Goal: Information Seeking & Learning: Learn about a topic

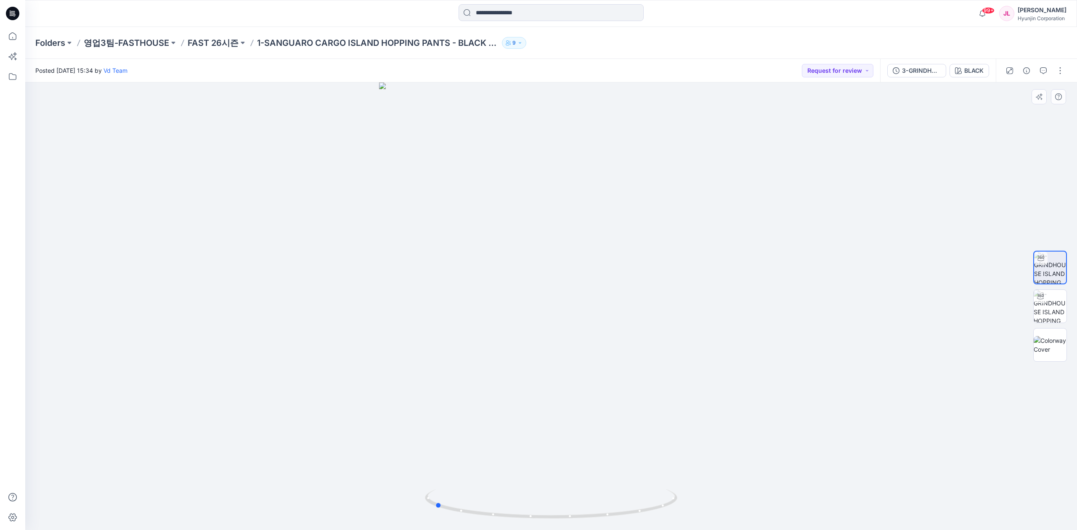
drag, startPoint x: 570, startPoint y: 372, endPoint x: 453, endPoint y: 394, distance: 118.6
click at [453, 394] on div at bounding box center [551, 306] width 1052 height 448
click at [444, 294] on img at bounding box center [551, 213] width 631 height 634
drag, startPoint x: 440, startPoint y: 327, endPoint x: 436, endPoint y: 378, distance: 51.0
click at [436, 378] on img at bounding box center [551, 246] width 631 height 567
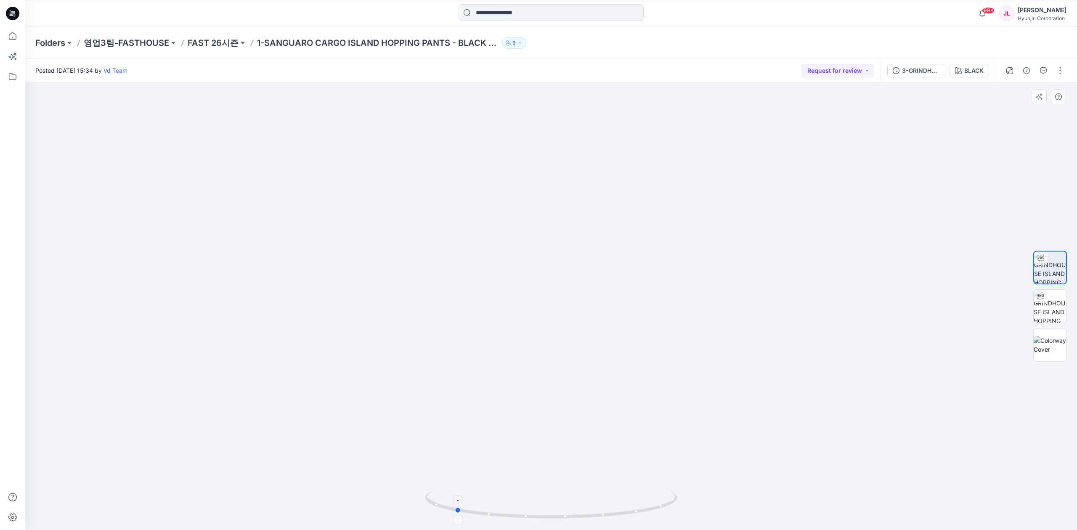
drag, startPoint x: 655, startPoint y: 500, endPoint x: 676, endPoint y: 500, distance: 20.2
click at [676, 500] on icon at bounding box center [552, 505] width 254 height 32
drag, startPoint x: 557, startPoint y: 237, endPoint x: 551, endPoint y: 291, distance: 54.6
click at [551, 291] on img at bounding box center [551, 275] width 631 height 510
drag, startPoint x: 621, startPoint y: 454, endPoint x: 666, endPoint y: 455, distance: 45.0
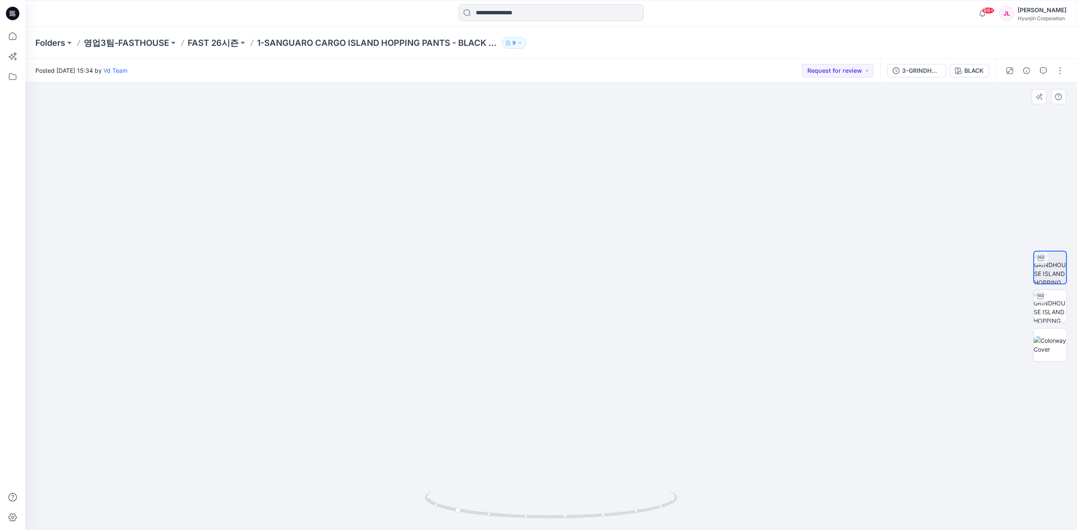
click at [666, 455] on img at bounding box center [551, 274] width 631 height 511
drag, startPoint x: 665, startPoint y: 490, endPoint x: 549, endPoint y: 493, distance: 116.1
click at [549, 493] on icon at bounding box center [552, 505] width 254 height 32
drag, startPoint x: 468, startPoint y: 348, endPoint x: 470, endPoint y: 289, distance: 58.9
click at [470, 289] on img at bounding box center [551, 246] width 631 height 568
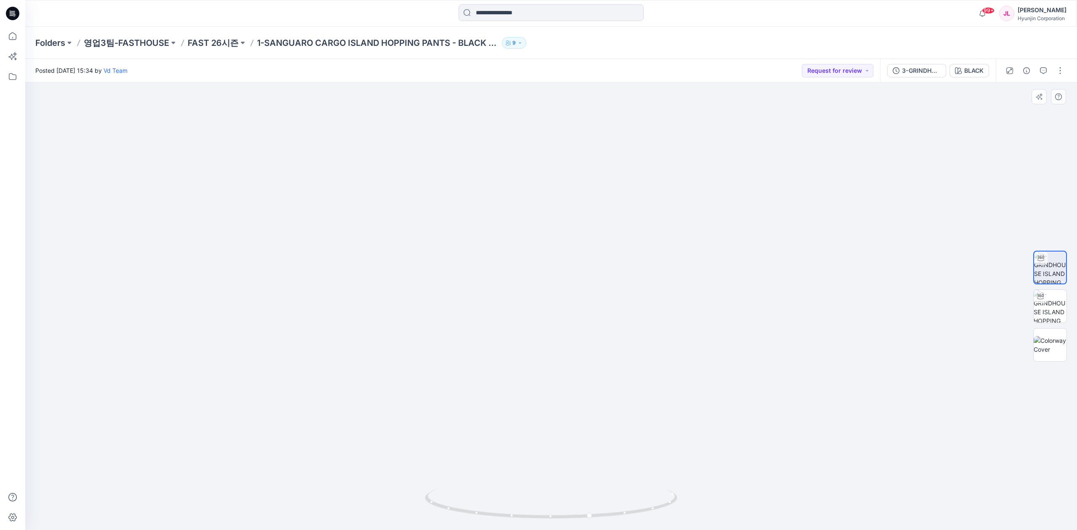
drag, startPoint x: 540, startPoint y: 414, endPoint x: 546, endPoint y: 202, distance: 212.5
click at [541, 183] on img at bounding box center [551, 137] width 631 height 786
drag, startPoint x: 649, startPoint y: 507, endPoint x: 892, endPoint y: 478, distance: 244.9
click at [892, 478] on div at bounding box center [551, 306] width 1052 height 448
drag, startPoint x: 557, startPoint y: 234, endPoint x: 517, endPoint y: 455, distance: 224.2
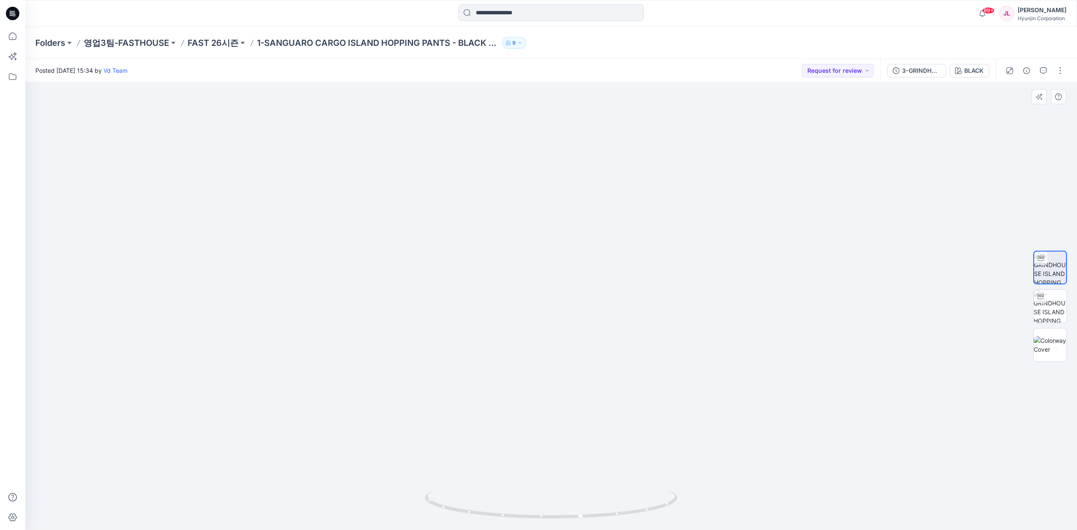
click at [517, 455] on img at bounding box center [551, 241] width 631 height 578
drag, startPoint x: 575, startPoint y: 237, endPoint x: 604, endPoint y: 264, distance: 39.6
click at [574, 342] on img at bounding box center [551, 306] width 631 height 448
drag, startPoint x: 683, startPoint y: 327, endPoint x: 524, endPoint y: 340, distance: 159.5
click at [524, 340] on img at bounding box center [551, 306] width 631 height 448
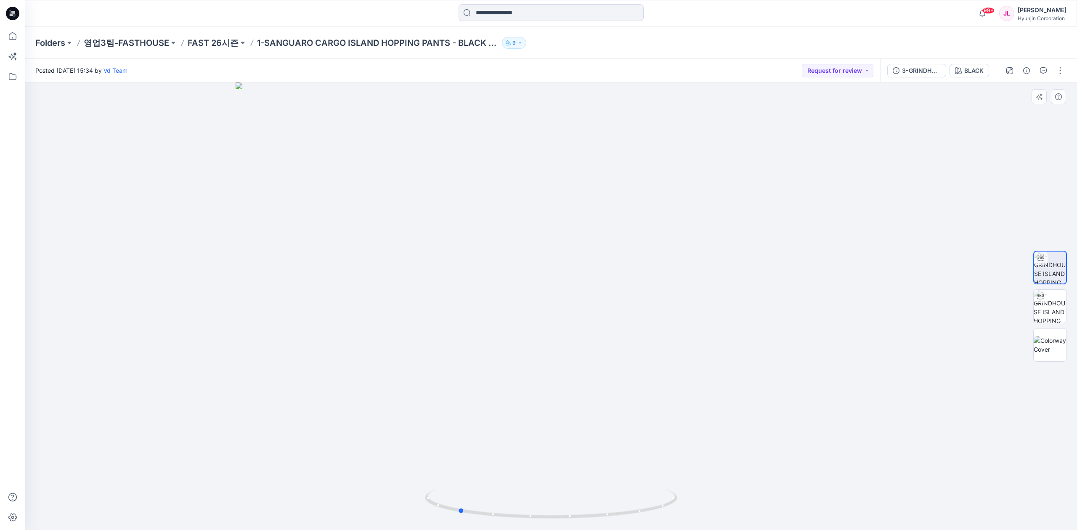
drag, startPoint x: 593, startPoint y: 513, endPoint x: 476, endPoint y: 289, distance: 252.3
click at [485, 517] on icon at bounding box center [552, 505] width 254 height 32
drag, startPoint x: 512, startPoint y: 142, endPoint x: 521, endPoint y: 158, distance: 18.3
click at [515, 179] on img at bounding box center [551, 306] width 631 height 448
drag, startPoint x: 512, startPoint y: 135, endPoint x: 516, endPoint y: 180, distance: 45.1
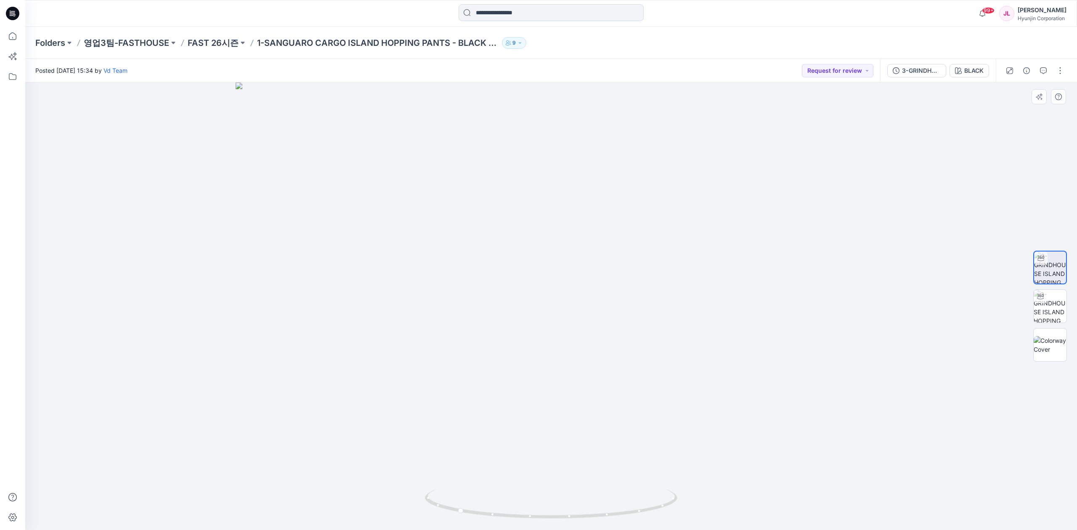
click at [516, 180] on img at bounding box center [551, 306] width 631 height 448
click at [209, 46] on p "FAST 26시즌" at bounding box center [213, 43] width 51 height 12
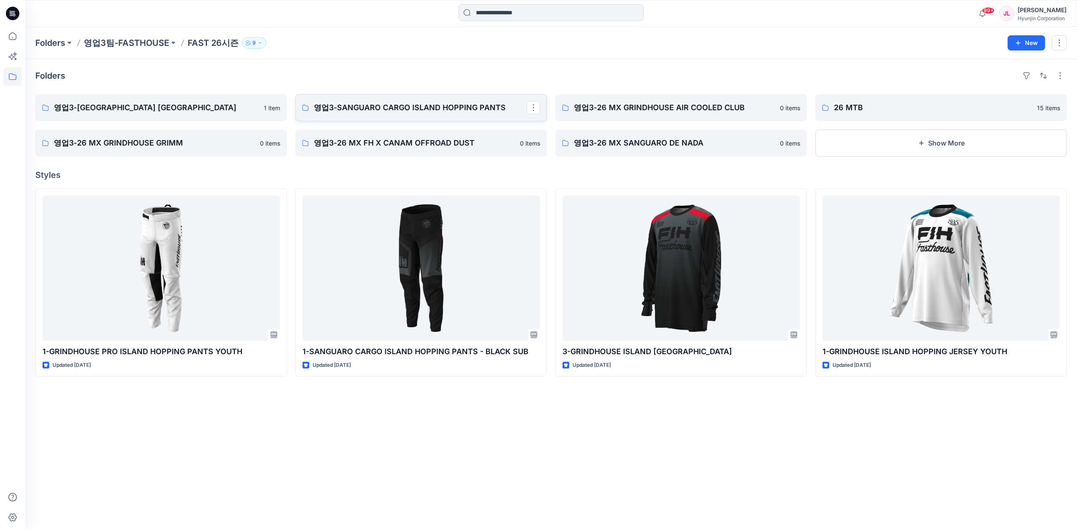
click at [441, 114] on link "영업3-SANGUARO CARGO ISLAND HOPPING PANTS" at bounding box center [421, 107] width 252 height 27
click at [428, 102] on p "영업3-SANGUARO CARGO ISLAND HOPPING PANTS" at bounding box center [420, 108] width 213 height 12
click at [435, 108] on p "영업3-SANGUARO CARGO ISLAND HOPPING PANTS" at bounding box center [420, 108] width 213 height 12
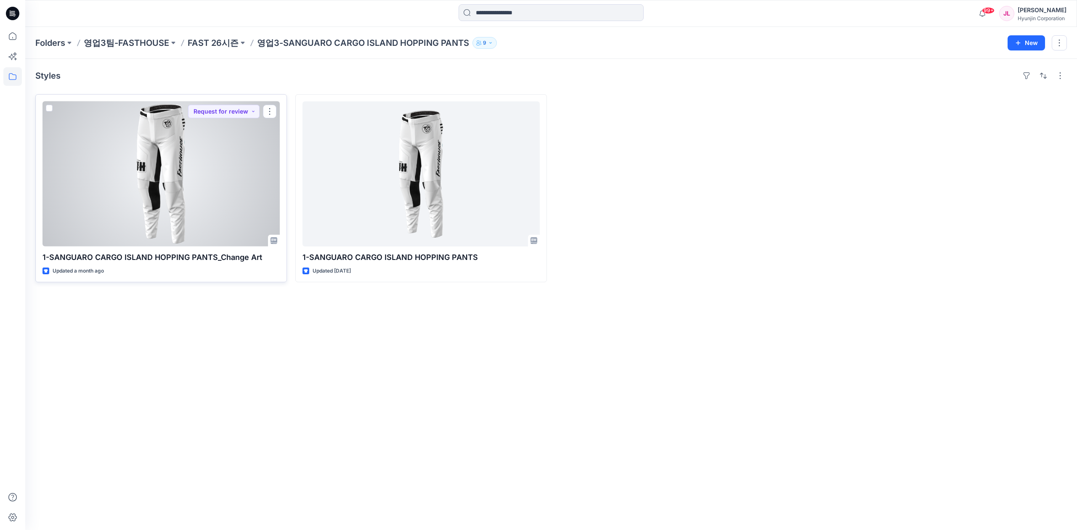
click at [159, 211] on div at bounding box center [160, 173] width 237 height 145
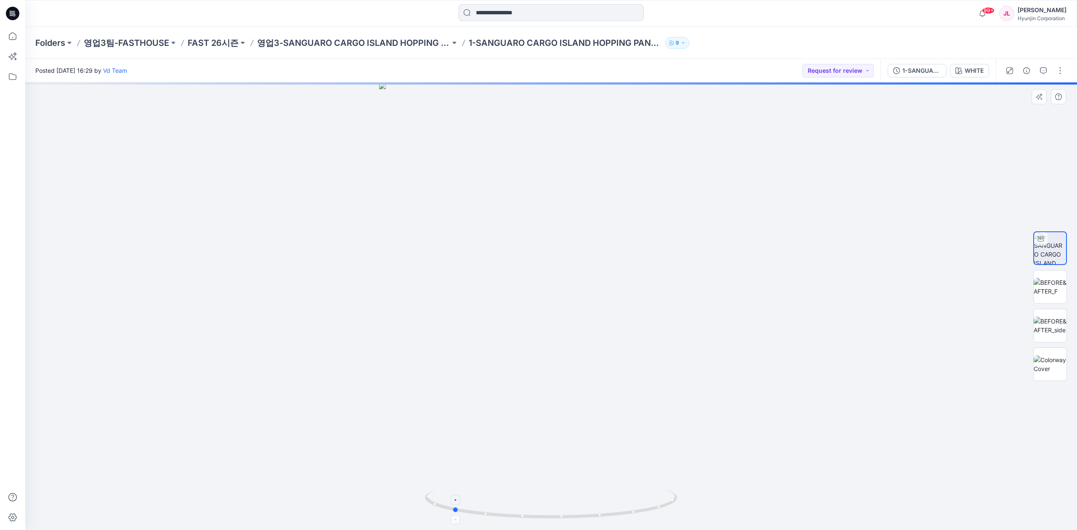
drag, startPoint x: 662, startPoint y: 488, endPoint x: 563, endPoint y: 502, distance: 99.9
click at [563, 502] on div at bounding box center [551, 306] width 1052 height 448
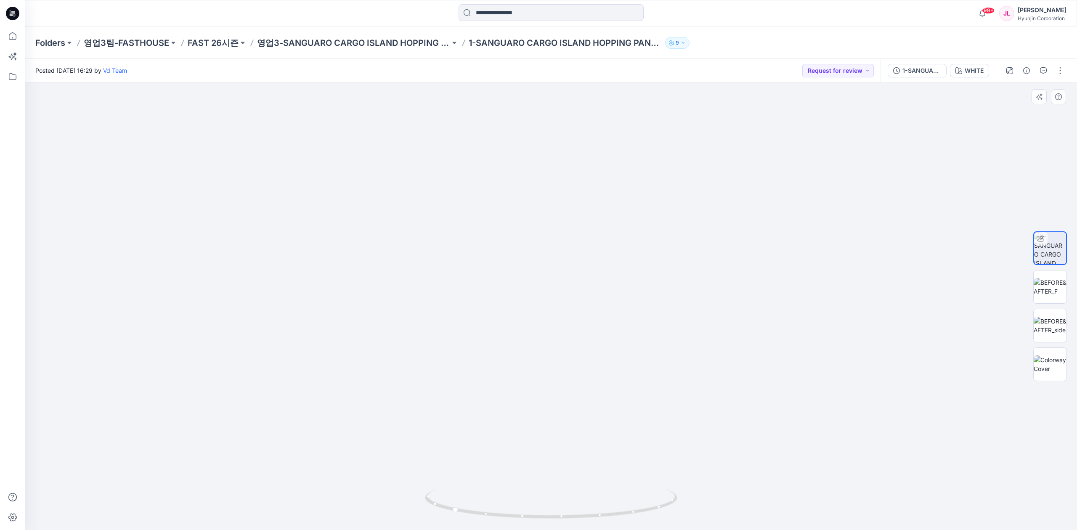
drag, startPoint x: 601, startPoint y: 162, endPoint x: 592, endPoint y: 342, distance: 180.2
click at [592, 342] on img at bounding box center [551, 298] width 532 height 463
drag, startPoint x: 556, startPoint y: 365, endPoint x: 561, endPoint y: 241, distance: 124.6
click at [561, 241] on img at bounding box center [551, 247] width 631 height 565
drag, startPoint x: 608, startPoint y: 404, endPoint x: 603, endPoint y: 329, distance: 75.9
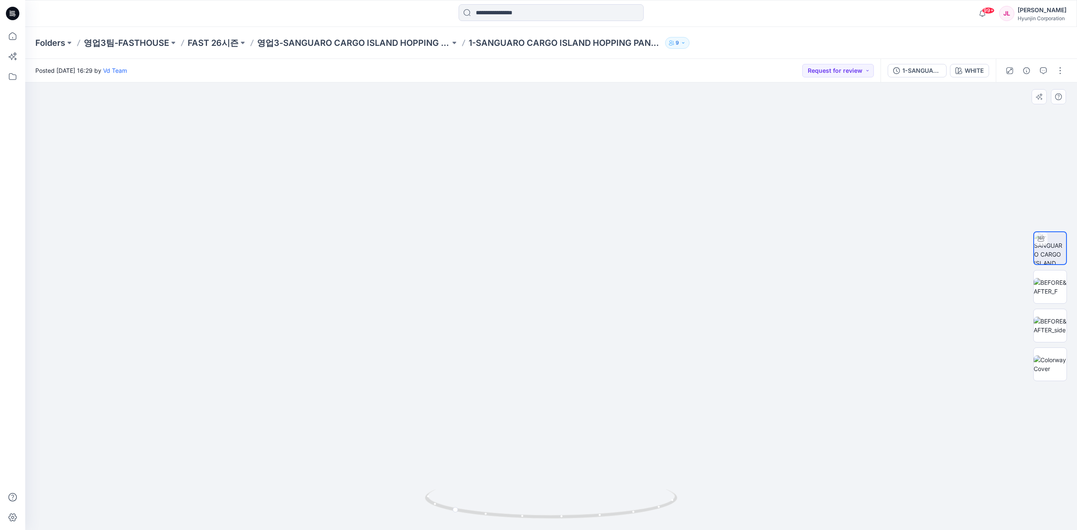
click at [603, 329] on img at bounding box center [551, 206] width 631 height 648
click at [505, 370] on img at bounding box center [551, 206] width 631 height 648
drag, startPoint x: 630, startPoint y: 298, endPoint x: 633, endPoint y: 474, distance: 176.7
click at [633, 474] on img at bounding box center [551, 295] width 631 height 470
drag, startPoint x: 604, startPoint y: 519, endPoint x: 628, endPoint y: 523, distance: 24.3
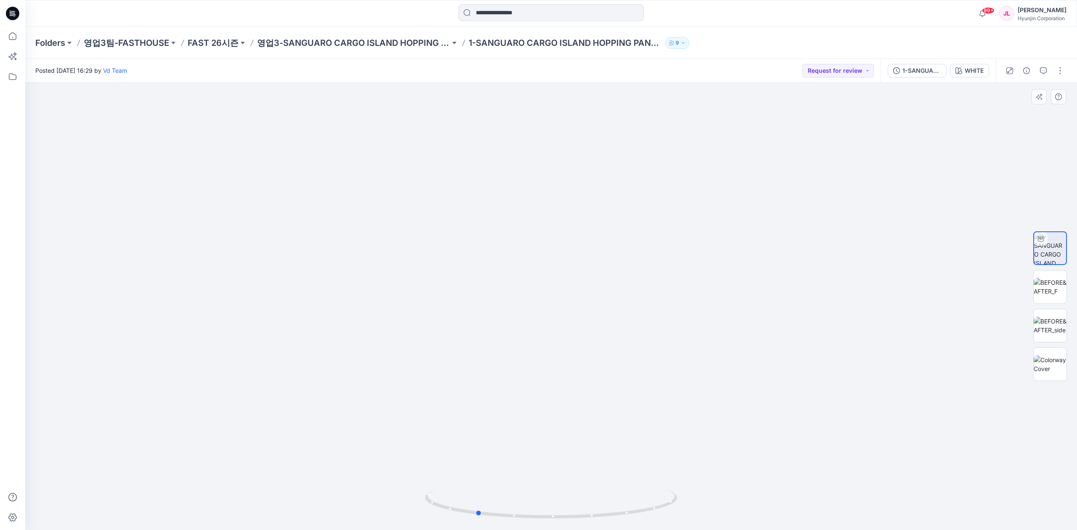
click at [628, 523] on div at bounding box center [551, 509] width 252 height 42
drag, startPoint x: 546, startPoint y: 302, endPoint x: 547, endPoint y: 230, distance: 72.4
click at [547, 230] on img at bounding box center [551, 294] width 631 height 471
click at [197, 40] on p "FAST 26시즌" at bounding box center [213, 43] width 51 height 12
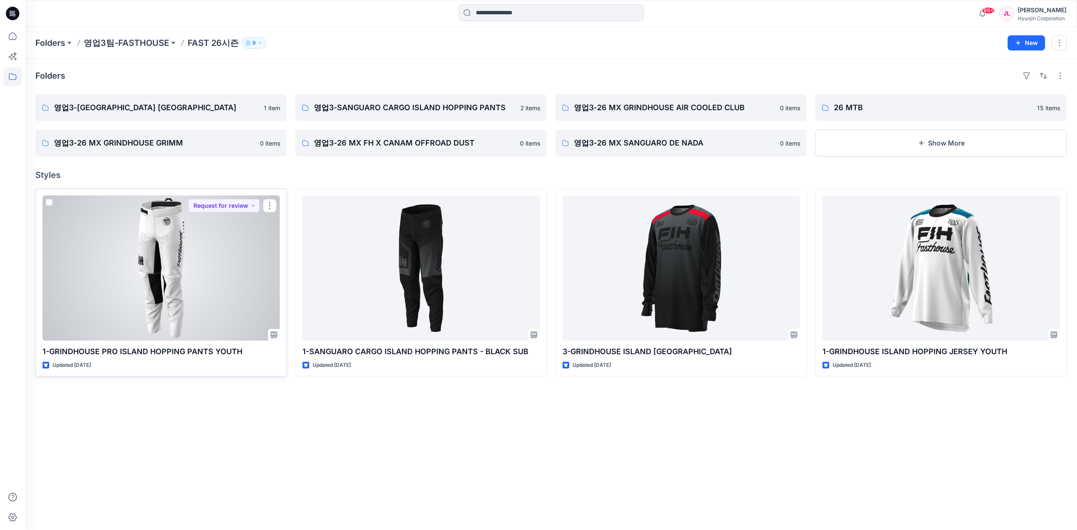
click at [242, 224] on div at bounding box center [160, 268] width 237 height 145
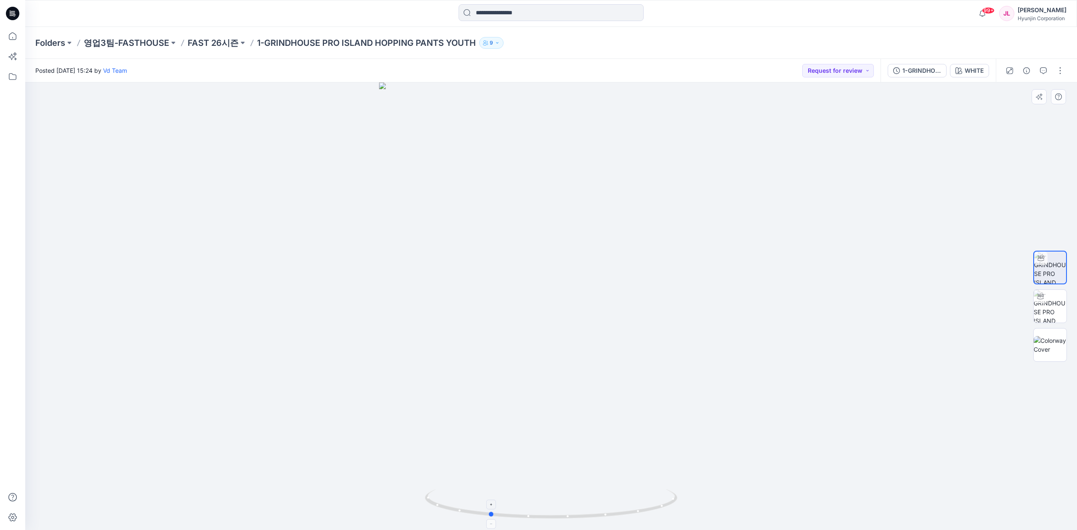
drag, startPoint x: 601, startPoint y: 502, endPoint x: 539, endPoint y: 504, distance: 61.9
click at [539, 504] on icon at bounding box center [552, 505] width 254 height 32
drag, startPoint x: 613, startPoint y: 125, endPoint x: 595, endPoint y: 150, distance: 31.0
click at [613, 181] on div at bounding box center [551, 306] width 1052 height 448
drag, startPoint x: 575, startPoint y: 123, endPoint x: 533, endPoint y: 315, distance: 196.4
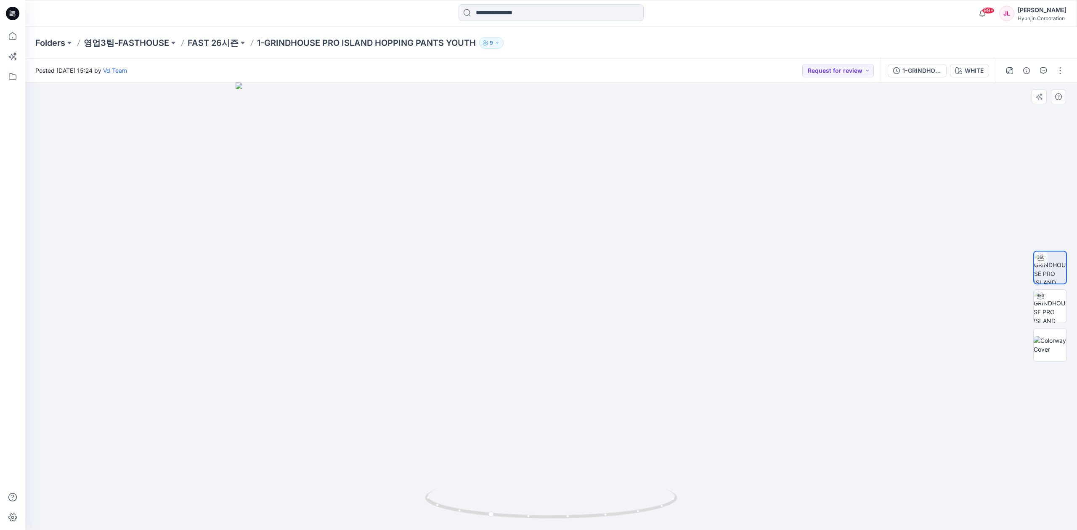
click at [525, 386] on img at bounding box center [551, 306] width 631 height 448
click at [574, 522] on img at bounding box center [551, 509] width 252 height 41
drag, startPoint x: 574, startPoint y: 522, endPoint x: 566, endPoint y: 522, distance: 7.6
click at [566, 522] on img at bounding box center [551, 509] width 252 height 41
click at [575, 515] on icon at bounding box center [552, 505] width 254 height 32
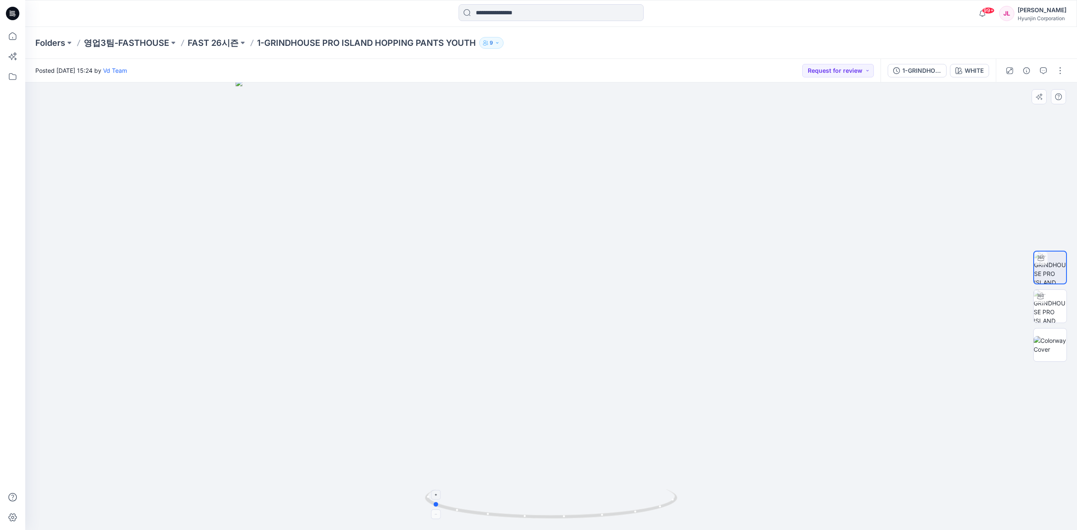
drag, startPoint x: 575, startPoint y: 515, endPoint x: 526, endPoint y: 517, distance: 49.7
click at [526, 517] on icon at bounding box center [552, 505] width 254 height 32
drag, startPoint x: 618, startPoint y: 418, endPoint x: 645, endPoint y: 246, distance: 173.3
click at [645, 246] on img at bounding box center [551, 219] width 631 height 622
drag, startPoint x: 643, startPoint y: 395, endPoint x: 640, endPoint y: 460, distance: 64.4
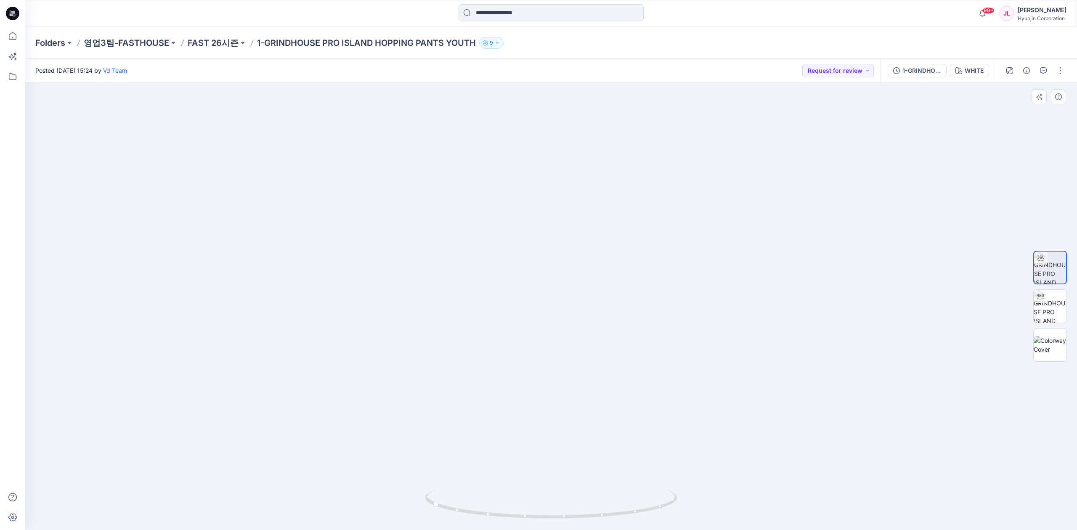
click at [640, 460] on img at bounding box center [551, 227] width 631 height 606
drag, startPoint x: 639, startPoint y: 329, endPoint x: 639, endPoint y: 416, distance: 87.5
click at [639, 416] on img at bounding box center [551, 251] width 631 height 557
drag, startPoint x: 592, startPoint y: 524, endPoint x: 654, endPoint y: 531, distance: 61.8
click at [654, 530] on html "99+ Notifications [PERSON_NAME] shared 1-GRINDHOUSE ISLAND HOPPING JERSEY YOUTH…" at bounding box center [538, 265] width 1077 height 530
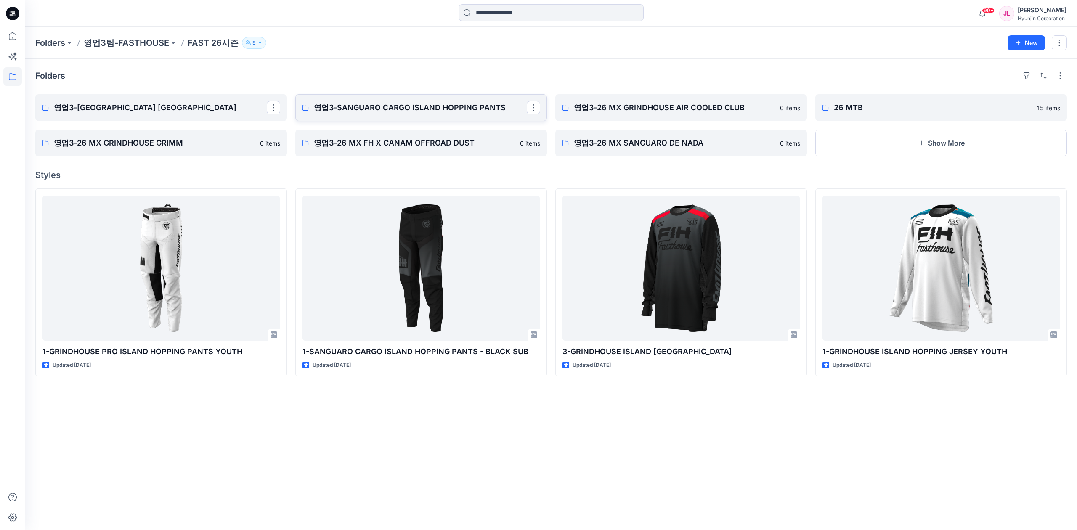
click at [450, 103] on p "영업3-SANGUARO CARGO ISLAND HOPPING PANTS" at bounding box center [420, 108] width 213 height 12
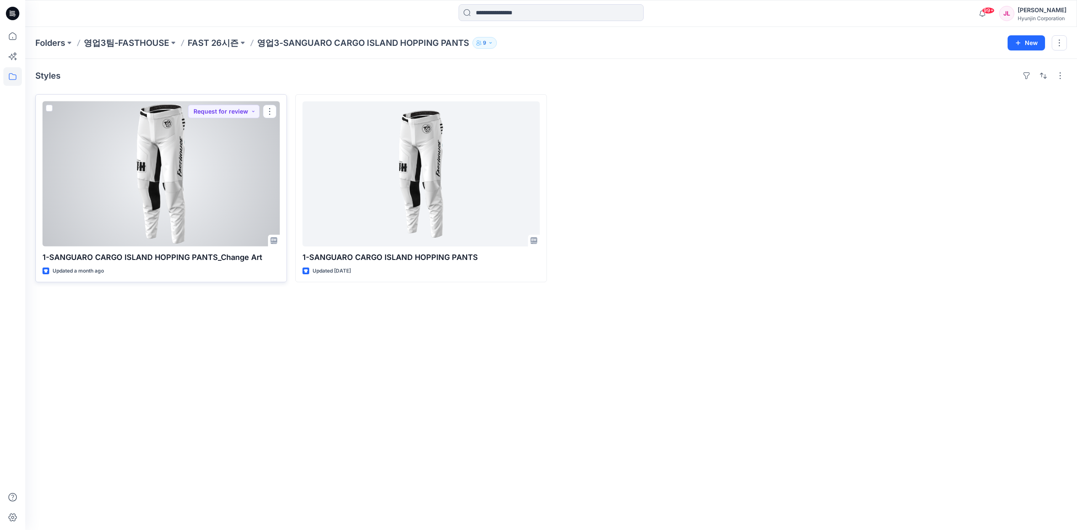
click at [167, 209] on div at bounding box center [160, 173] width 237 height 145
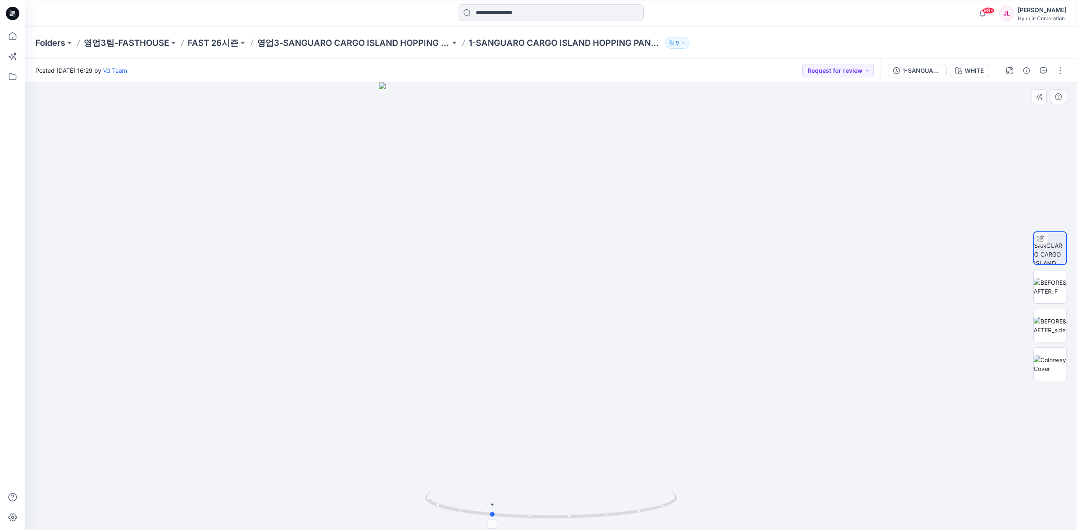
drag, startPoint x: 612, startPoint y: 511, endPoint x: 551, endPoint y: 515, distance: 60.7
click at [551, 515] on icon at bounding box center [552, 505] width 254 height 32
drag, startPoint x: 593, startPoint y: 174, endPoint x: 588, endPoint y: 221, distance: 47.3
click at [593, 251] on div at bounding box center [551, 306] width 1052 height 448
drag, startPoint x: 570, startPoint y: 114, endPoint x: 575, endPoint y: 355, distance: 241.9
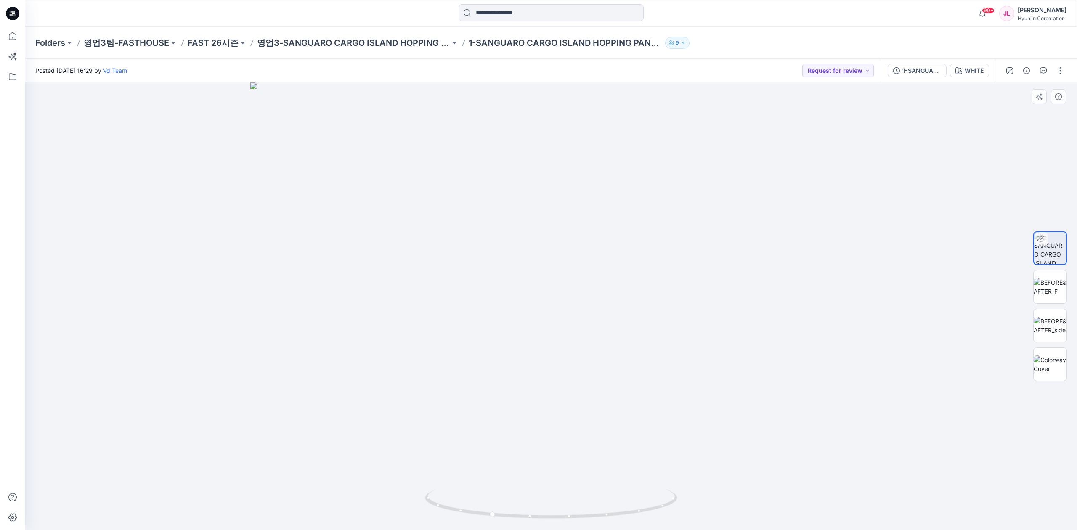
click at [575, 355] on img at bounding box center [551, 306] width 602 height 448
drag, startPoint x: 559, startPoint y: 506, endPoint x: 631, endPoint y: 514, distance: 72.0
click at [631, 514] on icon at bounding box center [552, 505] width 254 height 32
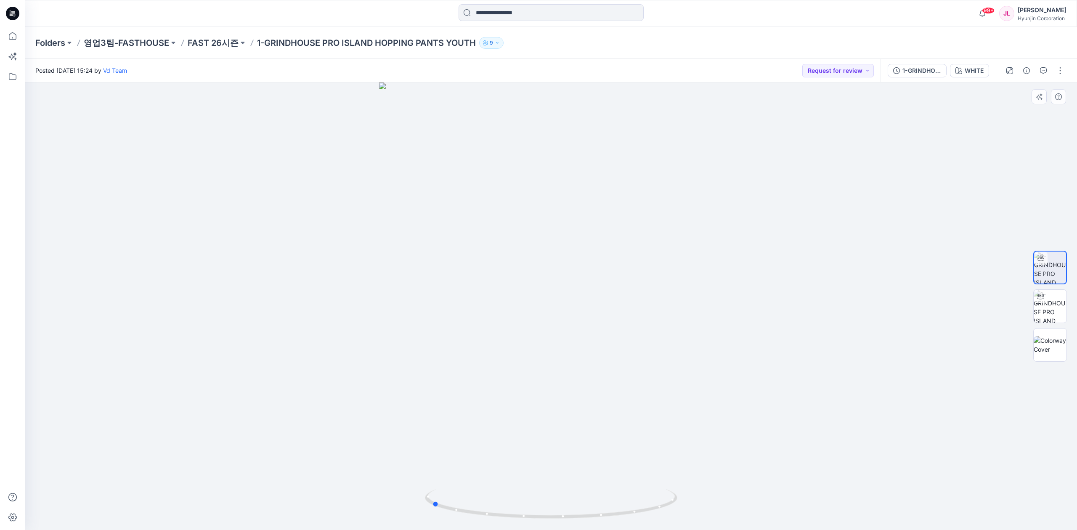
drag, startPoint x: 574, startPoint y: 507, endPoint x: 707, endPoint y: 506, distance: 132.9
click at [707, 506] on div at bounding box center [551, 306] width 1052 height 448
drag, startPoint x: 540, startPoint y: 254, endPoint x: 545, endPoint y: 339, distance: 85.1
click at [545, 339] on img at bounding box center [551, 256] width 631 height 548
drag, startPoint x: 615, startPoint y: 276, endPoint x: 617, endPoint y: 334, distance: 57.3
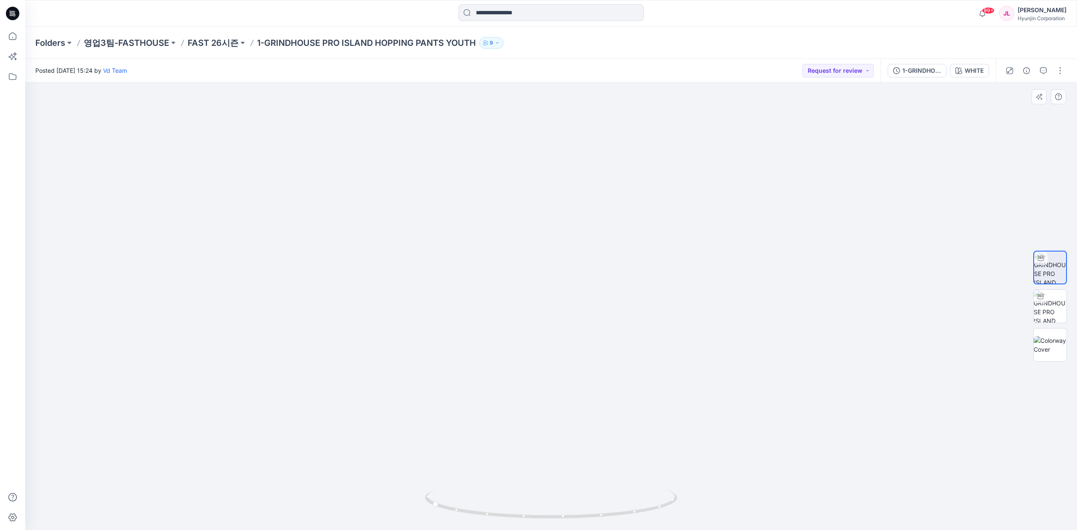
click at [617, 334] on img at bounding box center [551, 284] width 631 height 491
drag, startPoint x: 642, startPoint y: 511, endPoint x: 672, endPoint y: 511, distance: 29.9
drag, startPoint x: 624, startPoint y: 298, endPoint x: 625, endPoint y: 327, distance: 28.6
click at [625, 327] on img at bounding box center [551, 294] width 631 height 472
drag, startPoint x: 602, startPoint y: 507, endPoint x: 546, endPoint y: 478, distance: 63.2
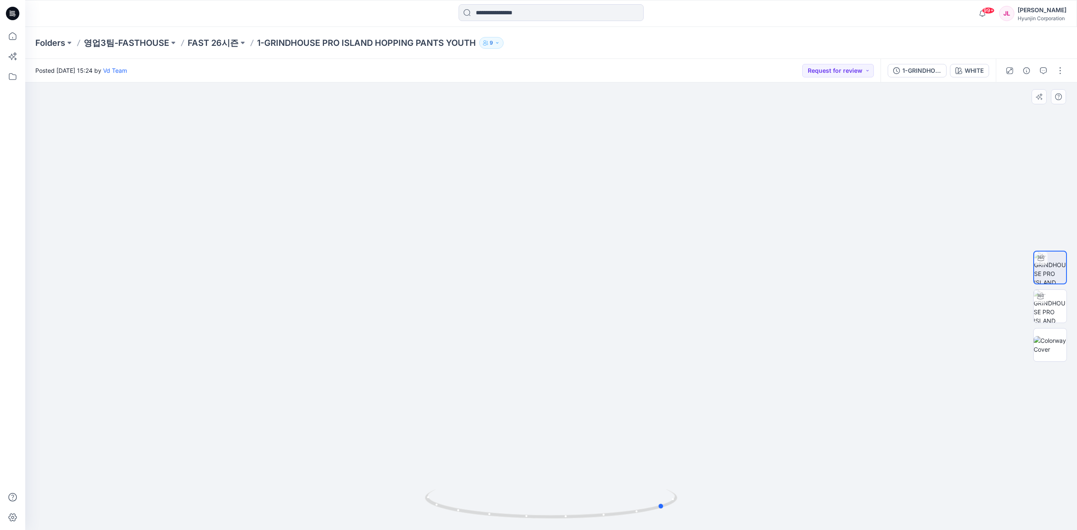
click at [546, 478] on div at bounding box center [551, 306] width 1052 height 448
drag, startPoint x: 573, startPoint y: 446, endPoint x: 559, endPoint y: 257, distance: 190.2
click at [559, 257] on img at bounding box center [551, 257] width 420 height 546
drag, startPoint x: 574, startPoint y: 518, endPoint x: 481, endPoint y: 522, distance: 92.6
click at [481, 522] on div at bounding box center [551, 509] width 252 height 42
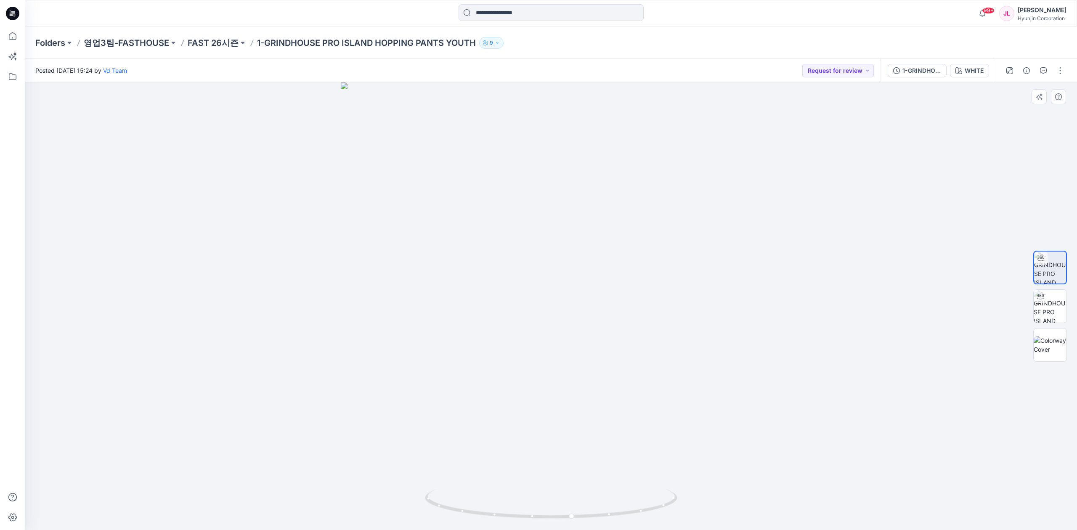
drag, startPoint x: 589, startPoint y: 328, endPoint x: 576, endPoint y: 464, distance: 136.9
click at [576, 464] on img at bounding box center [551, 306] width 420 height 448
click at [579, 519] on icon at bounding box center [552, 505] width 254 height 32
drag, startPoint x: 603, startPoint y: 520, endPoint x: 719, endPoint y: 532, distance: 116.2
click at [719, 530] on html "99+ Notifications [PERSON_NAME] shared 1-GRINDHOUSE ISLAND HOPPING JERSEY YOUTH…" at bounding box center [538, 265] width 1077 height 530
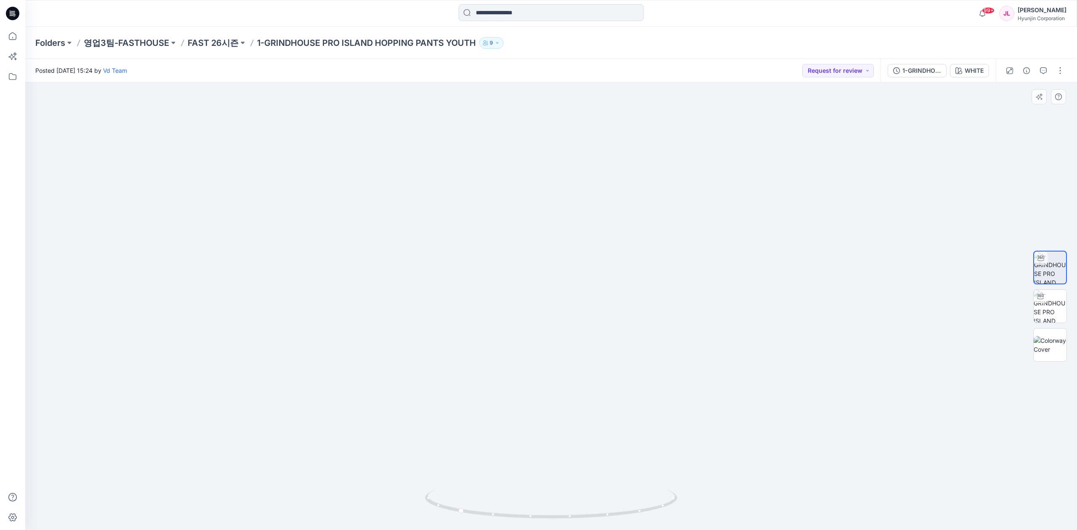
drag, startPoint x: 599, startPoint y: 405, endPoint x: 571, endPoint y: 379, distance: 38.1
click at [572, 379] on img at bounding box center [551, 285] width 631 height 490
drag, startPoint x: 474, startPoint y: 133, endPoint x: 489, endPoint y: 175, distance: 44.8
click at [481, 198] on img at bounding box center [551, 306] width 631 height 448
drag, startPoint x: 503, startPoint y: 140, endPoint x: 503, endPoint y: 157, distance: 16.4
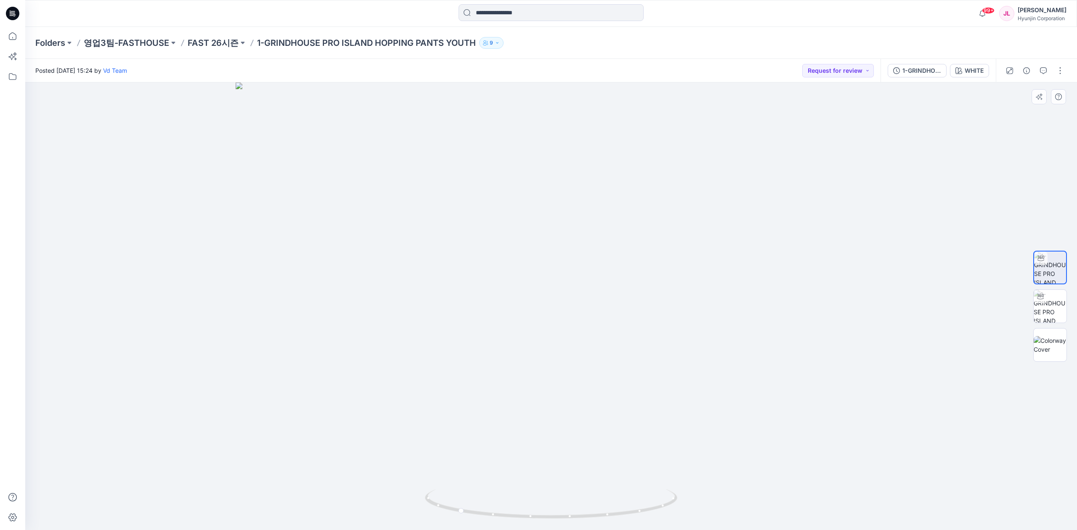
click at [503, 157] on img at bounding box center [551, 306] width 631 height 448
click at [208, 40] on p "FAST 26시즌" at bounding box center [213, 43] width 51 height 12
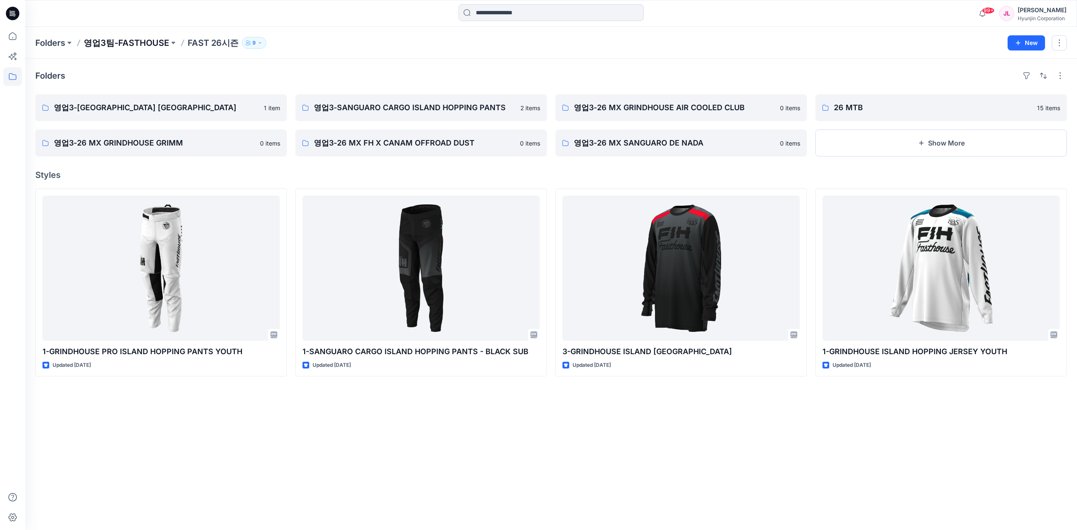
click at [150, 44] on p "영업3팀-FASTHOUSE" at bounding box center [126, 43] width 85 height 12
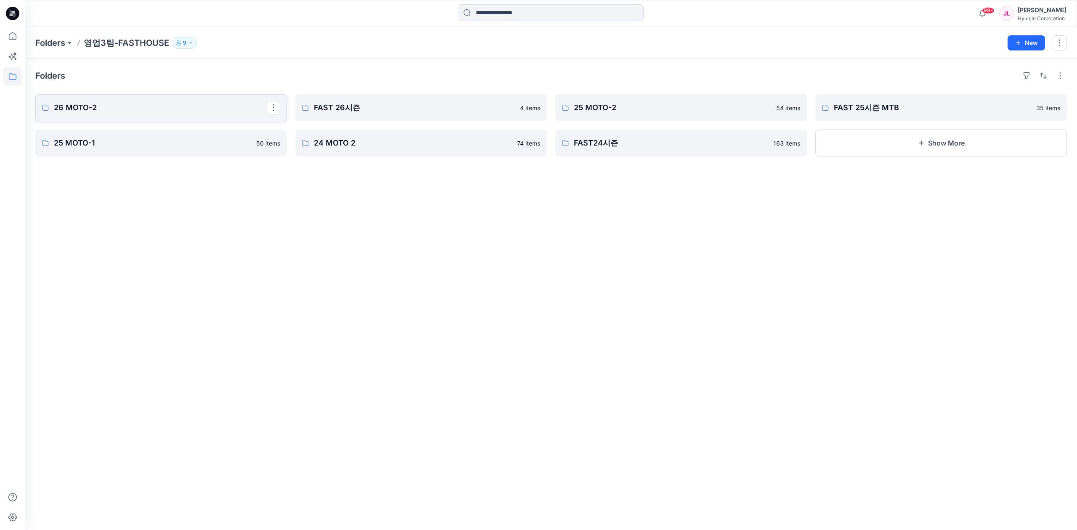
click at [177, 106] on p "26 MOTO-2" at bounding box center [160, 108] width 213 height 12
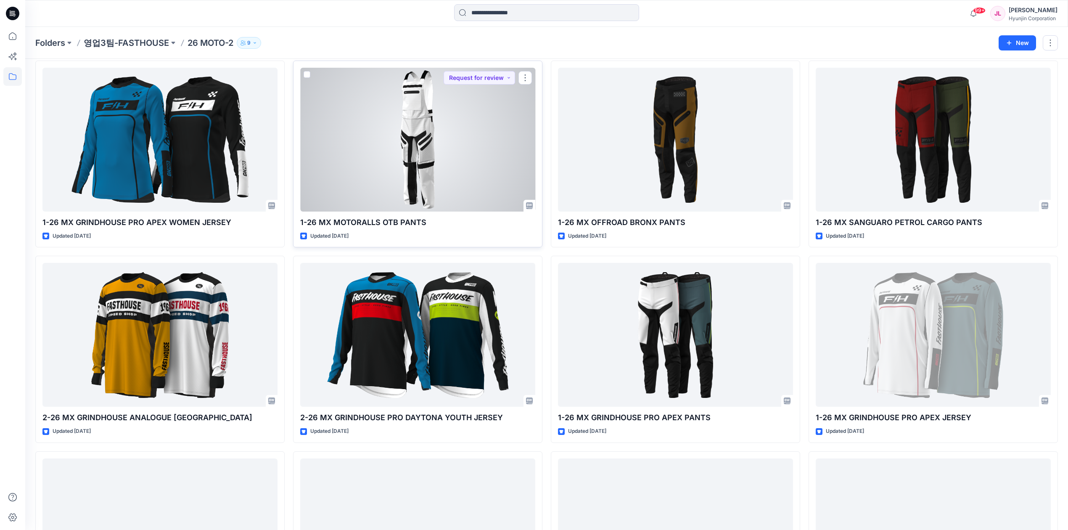
scroll to position [463, 0]
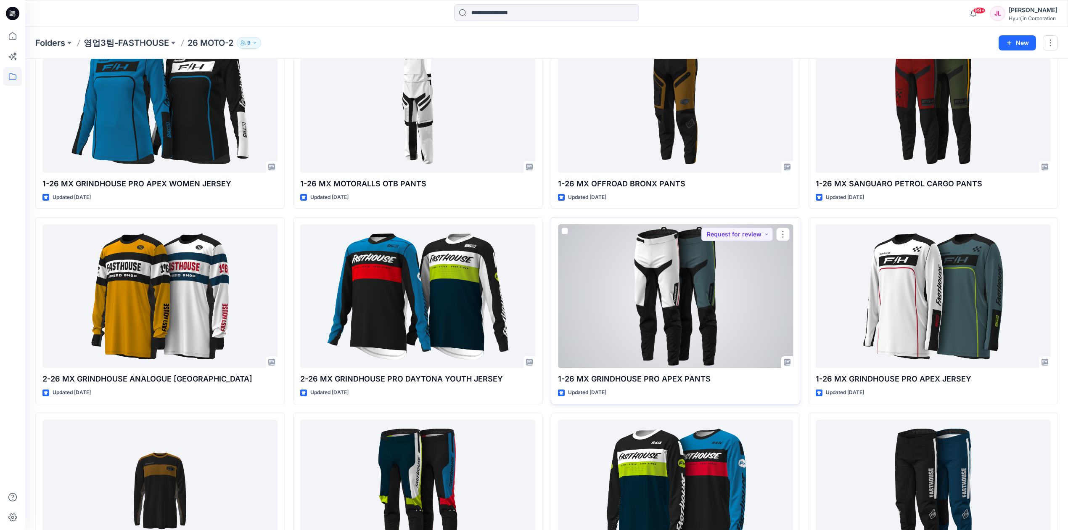
click at [706, 307] on div at bounding box center [675, 296] width 235 height 144
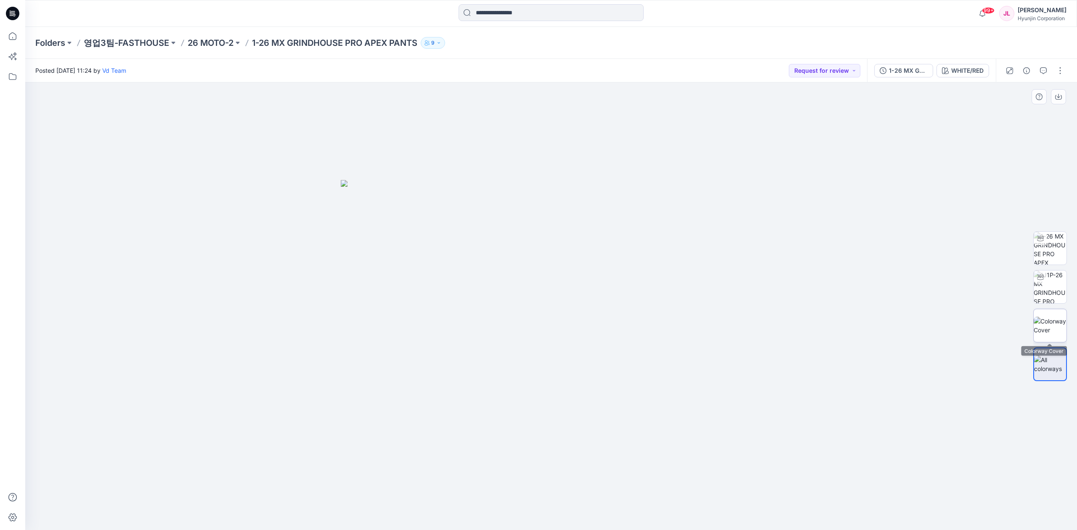
click at [1040, 320] on img at bounding box center [1049, 326] width 33 height 18
click at [1062, 243] on img at bounding box center [1049, 248] width 33 height 33
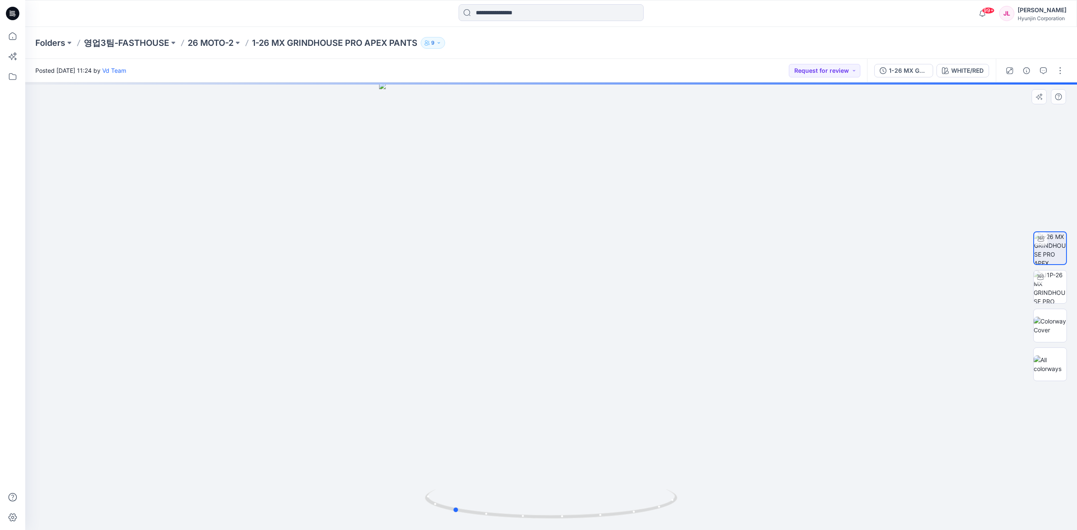
drag, startPoint x: 627, startPoint y: 512, endPoint x: 525, endPoint y: 420, distance: 137.0
click at [527, 518] on icon at bounding box center [552, 505] width 254 height 32
drag, startPoint x: 509, startPoint y: 176, endPoint x: 508, endPoint y: 249, distance: 73.2
click at [508, 252] on div at bounding box center [551, 306] width 1052 height 448
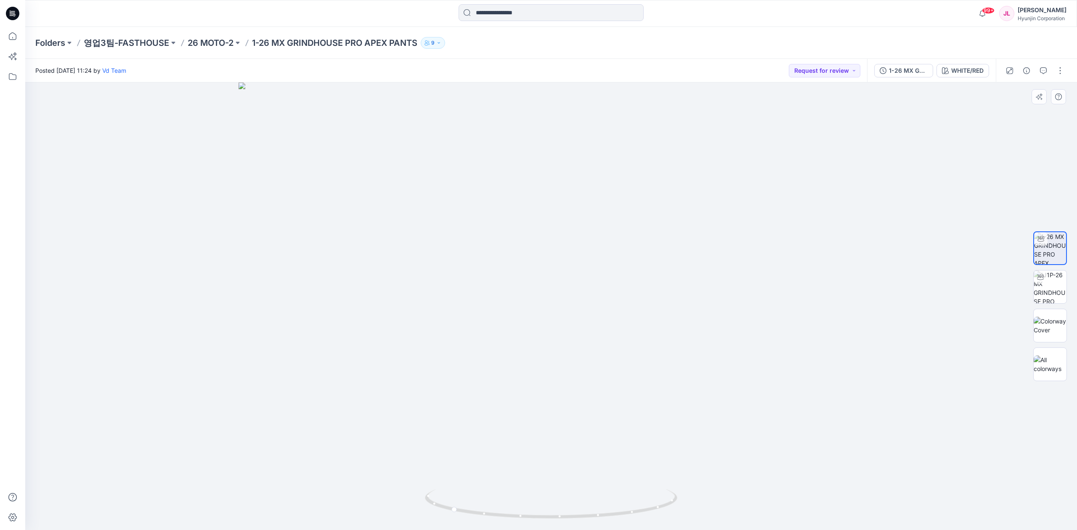
drag, startPoint x: 533, startPoint y: 163, endPoint x: 518, endPoint y: 235, distance: 72.9
click at [530, 354] on img at bounding box center [550, 306] width 625 height 448
drag, startPoint x: 638, startPoint y: 511, endPoint x: 664, endPoint y: 511, distance: 26.1
click at [664, 511] on icon at bounding box center [552, 505] width 254 height 32
click at [953, 72] on div "WHITE/RED" at bounding box center [967, 70] width 32 height 9
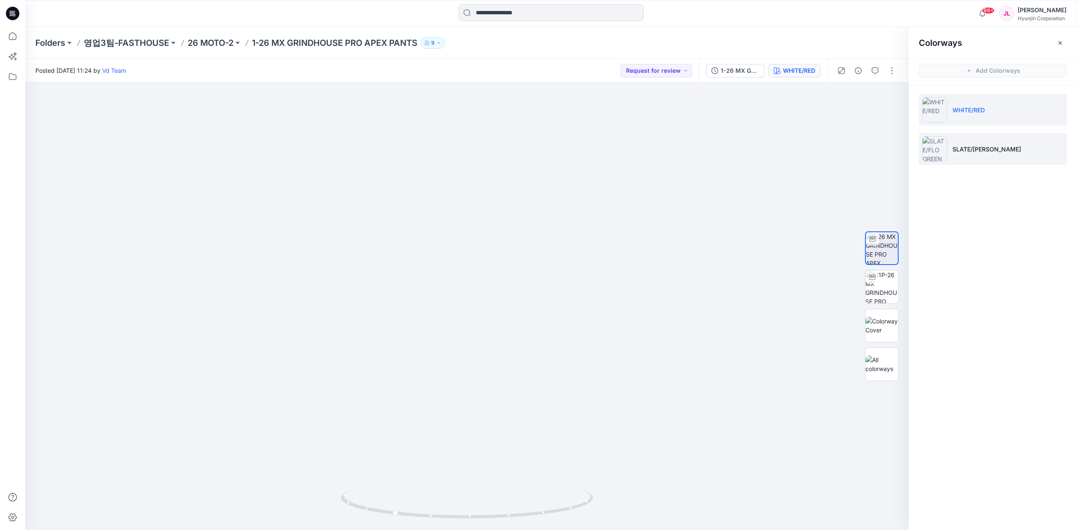
click at [977, 144] on li "SLATE/FLO GREEN" at bounding box center [993, 149] width 148 height 32
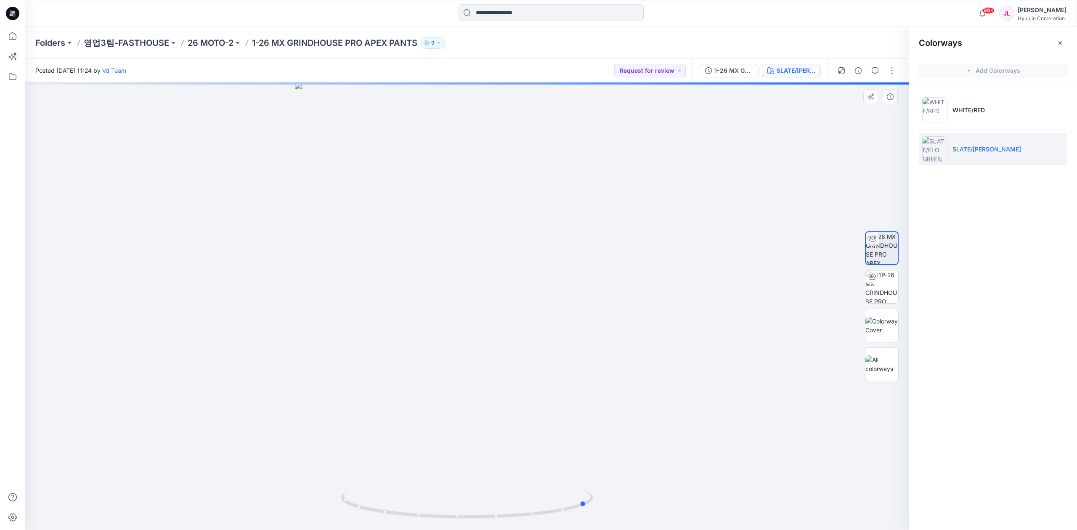
drag, startPoint x: 490, startPoint y: 526, endPoint x: 611, endPoint y: 520, distance: 120.4
click at [611, 520] on div at bounding box center [466, 306] width 883 height 448
drag, startPoint x: 549, startPoint y: 175, endPoint x: 518, endPoint y: 185, distance: 31.9
click at [548, 250] on div at bounding box center [466, 306] width 883 height 448
drag, startPoint x: 510, startPoint y: 130, endPoint x: 499, endPoint y: 357, distance: 226.6
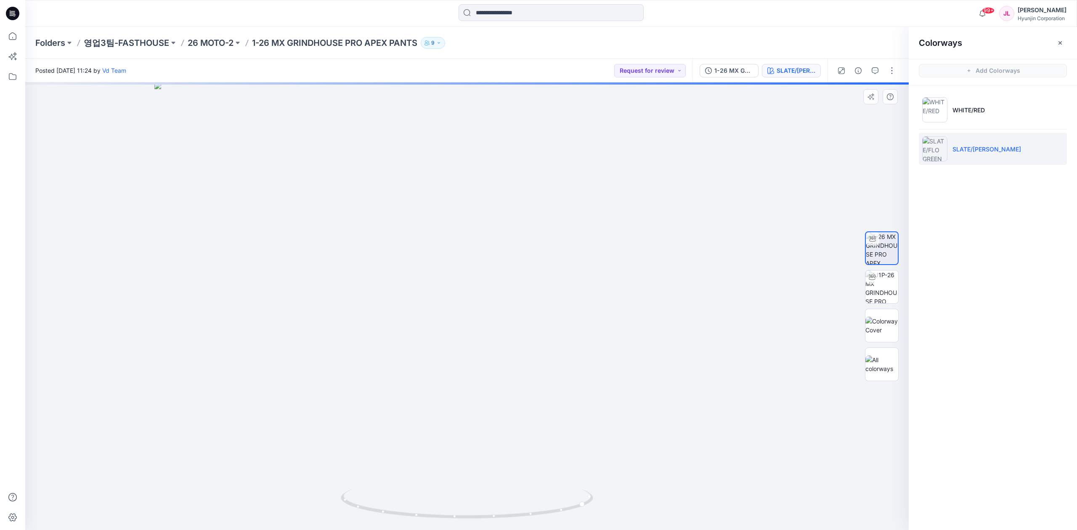
click at [499, 360] on img at bounding box center [466, 306] width 625 height 448
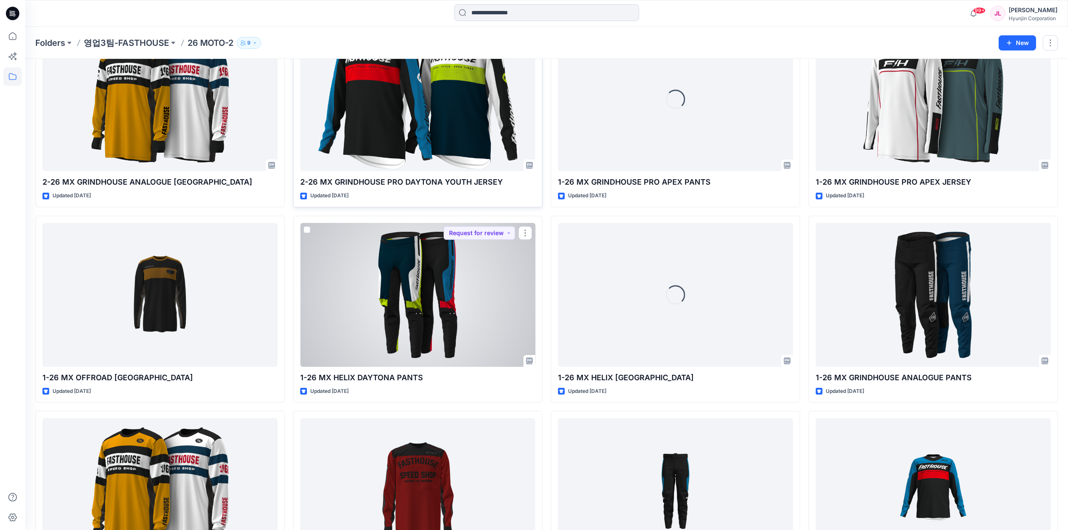
scroll to position [687, 0]
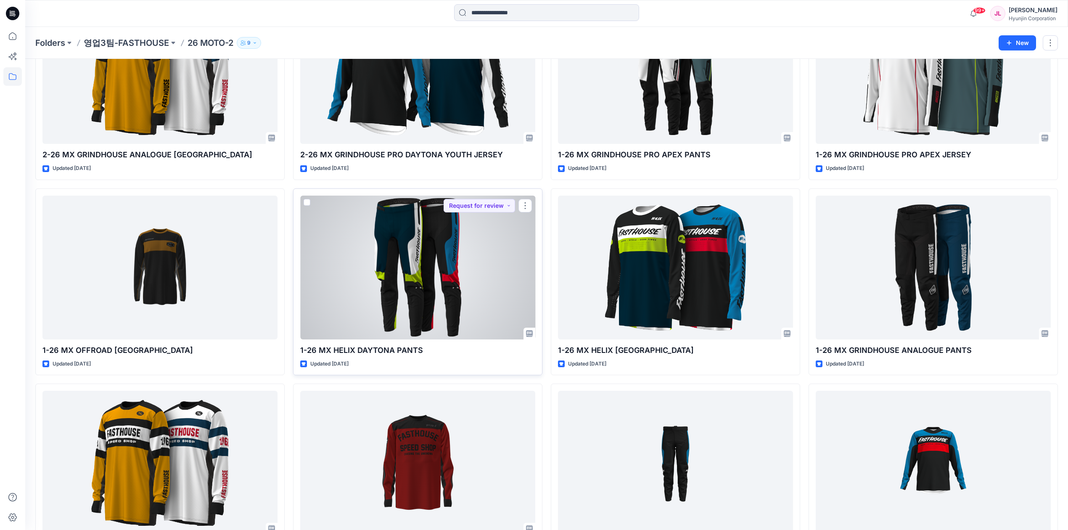
click at [428, 291] on div at bounding box center [417, 268] width 235 height 144
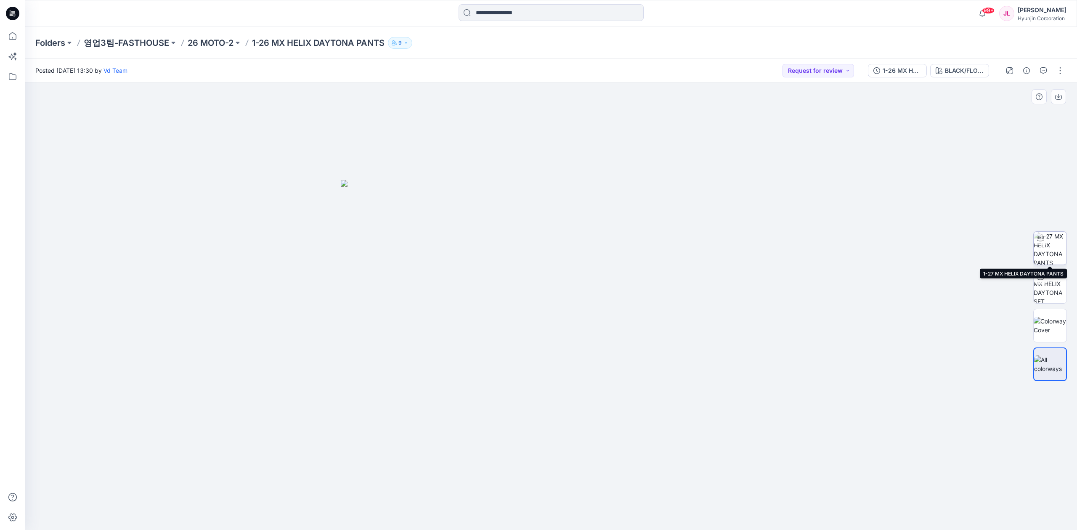
click at [1052, 252] on img at bounding box center [1049, 248] width 33 height 33
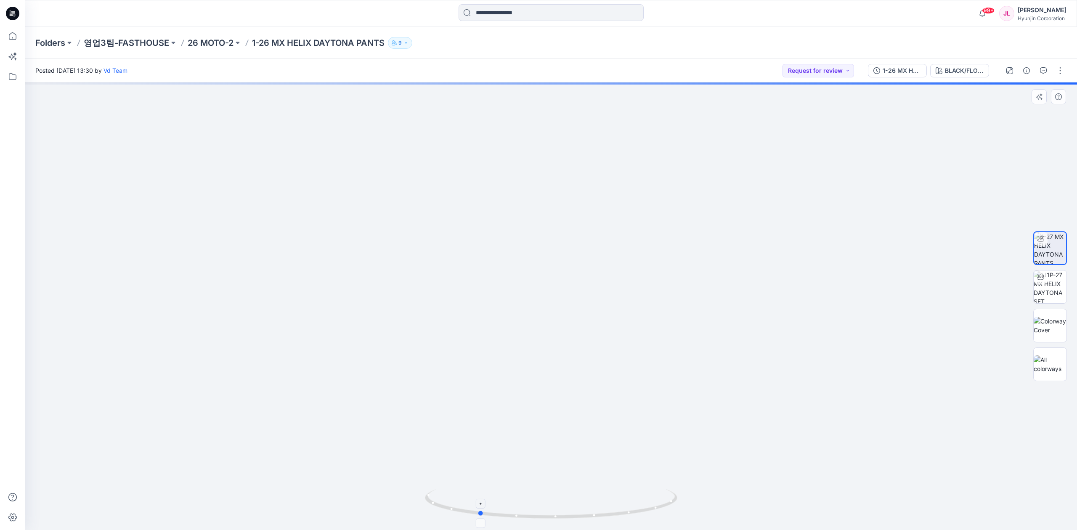
drag, startPoint x: 626, startPoint y: 502, endPoint x: 554, endPoint y: 511, distance: 73.3
click at [554, 511] on icon at bounding box center [552, 505] width 254 height 32
drag, startPoint x: 578, startPoint y: 194, endPoint x: 609, endPoint y: 227, distance: 45.8
click at [583, 269] on div at bounding box center [551, 306] width 1052 height 448
click at [961, 69] on div "BLACK/FLO GREEN" at bounding box center [964, 70] width 39 height 9
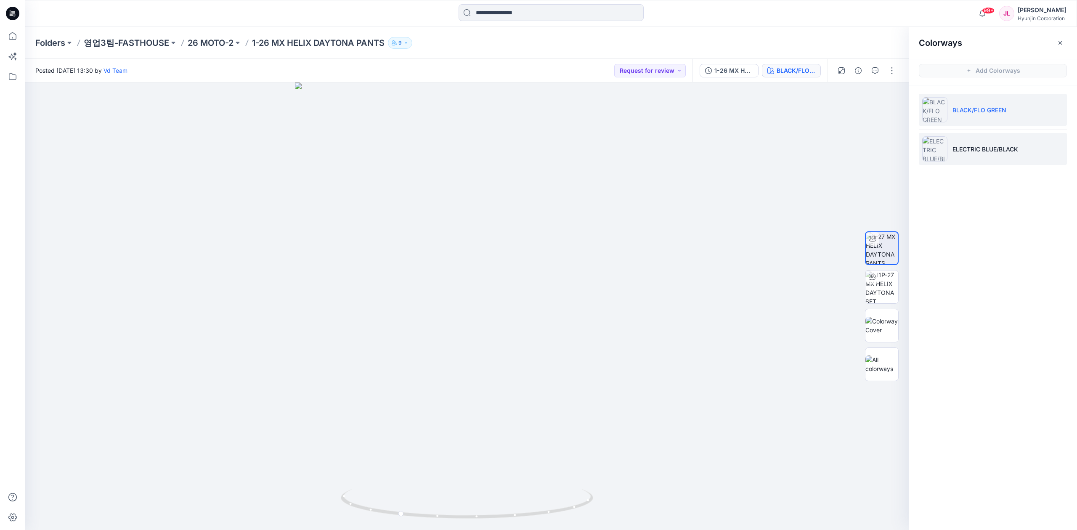
click at [983, 147] on p "ELECTRIC BLUE/BLACK" at bounding box center [985, 149] width 66 height 9
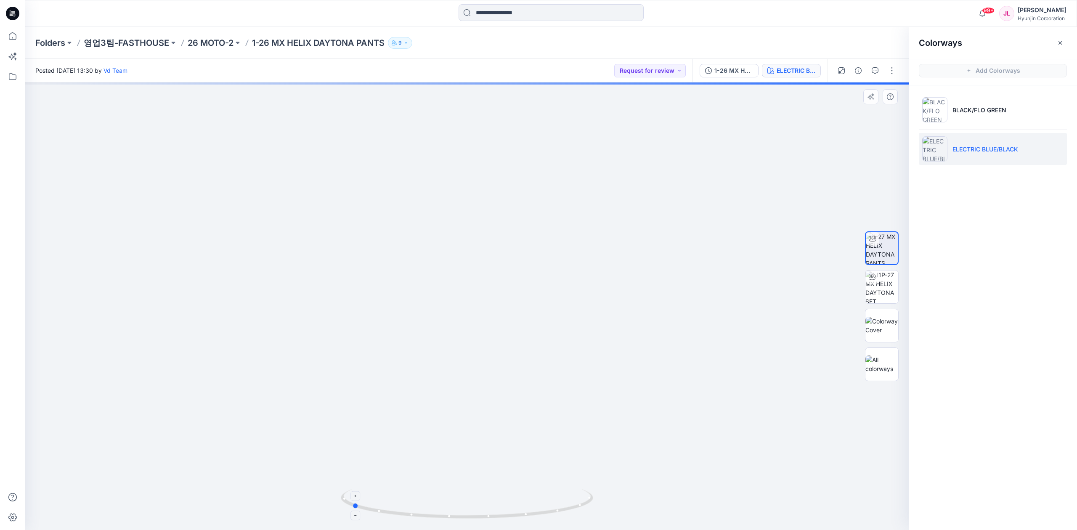
drag, startPoint x: 559, startPoint y: 509, endPoint x: 444, endPoint y: 516, distance: 115.4
click at [444, 516] on icon at bounding box center [468, 505] width 254 height 32
drag, startPoint x: 495, startPoint y: 211, endPoint x: 498, endPoint y: 346, distance: 134.6
click at [498, 346] on img at bounding box center [466, 306] width 461 height 448
drag, startPoint x: 387, startPoint y: 173, endPoint x: 398, endPoint y: 246, distance: 73.9
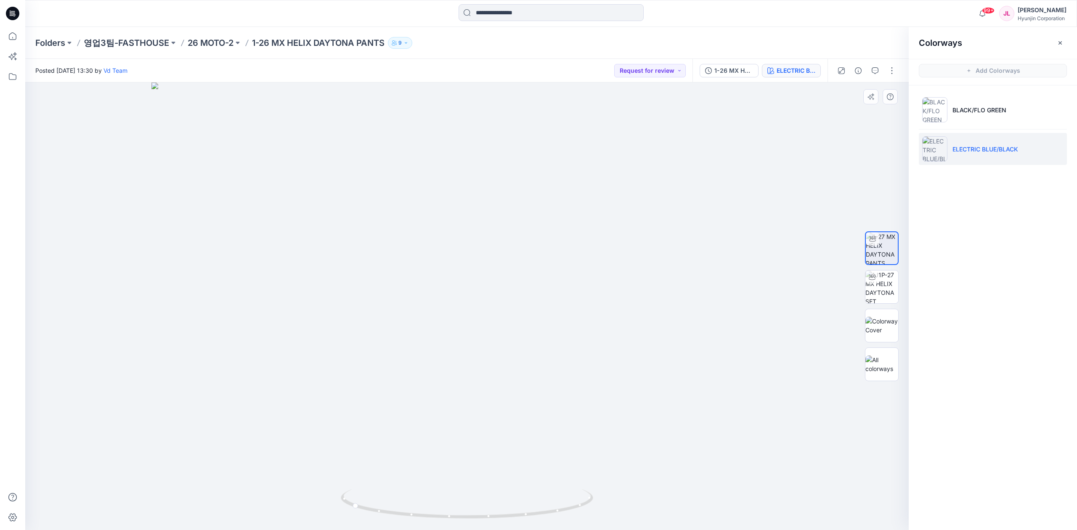
click at [398, 231] on img at bounding box center [466, 306] width 631 height 448
click at [398, 248] on img at bounding box center [466, 306] width 631 height 448
click at [185, 42] on div "Folders 영업3팀-FASTHOUSE 26 MOTO-2 1-26 MX HELIX DAYTONA PANTS 9" at bounding box center [518, 43] width 966 height 12
click at [202, 42] on p "26 MOTO-2" at bounding box center [211, 43] width 46 height 12
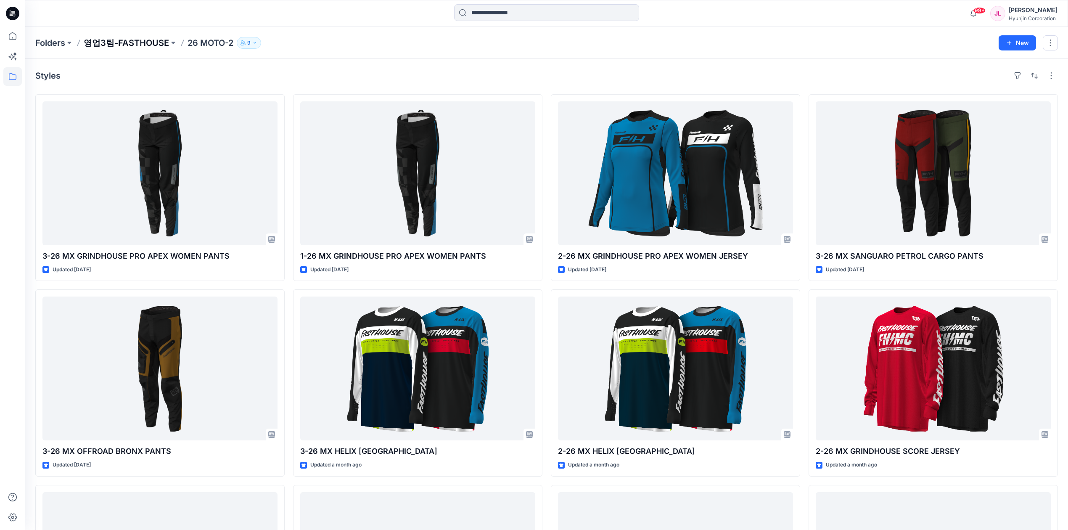
click at [143, 46] on p "영업3팀-FASTHOUSE" at bounding box center [126, 43] width 85 height 12
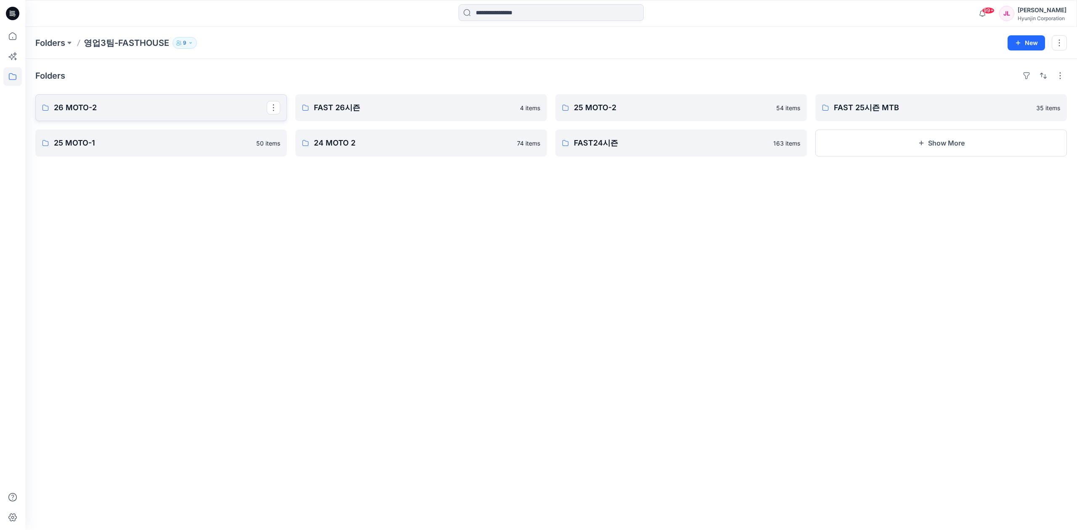
click at [205, 110] on p "26 MOTO-2" at bounding box center [160, 108] width 213 height 12
click at [458, 103] on p "FAST 26시즌" at bounding box center [420, 108] width 213 height 12
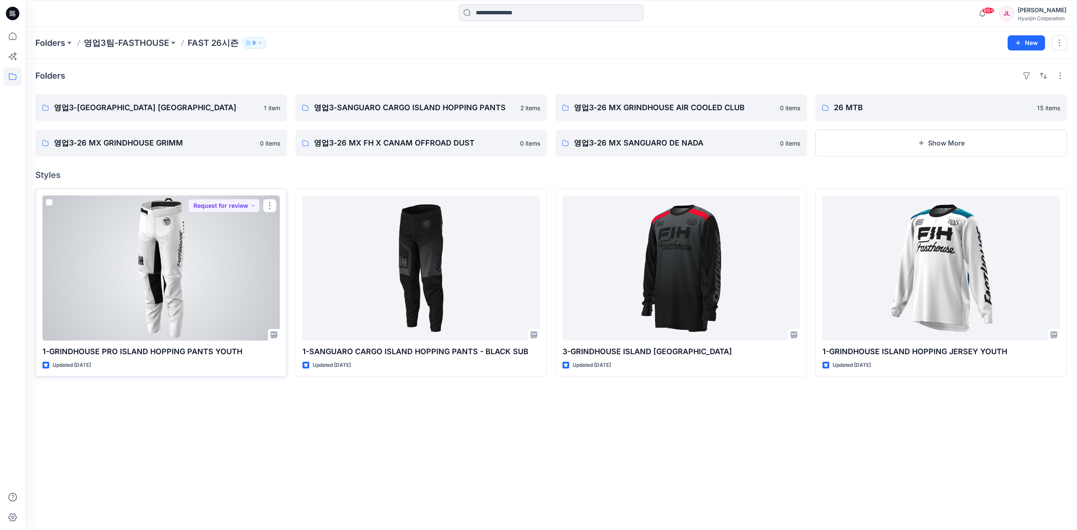
click at [214, 297] on div at bounding box center [160, 268] width 237 height 145
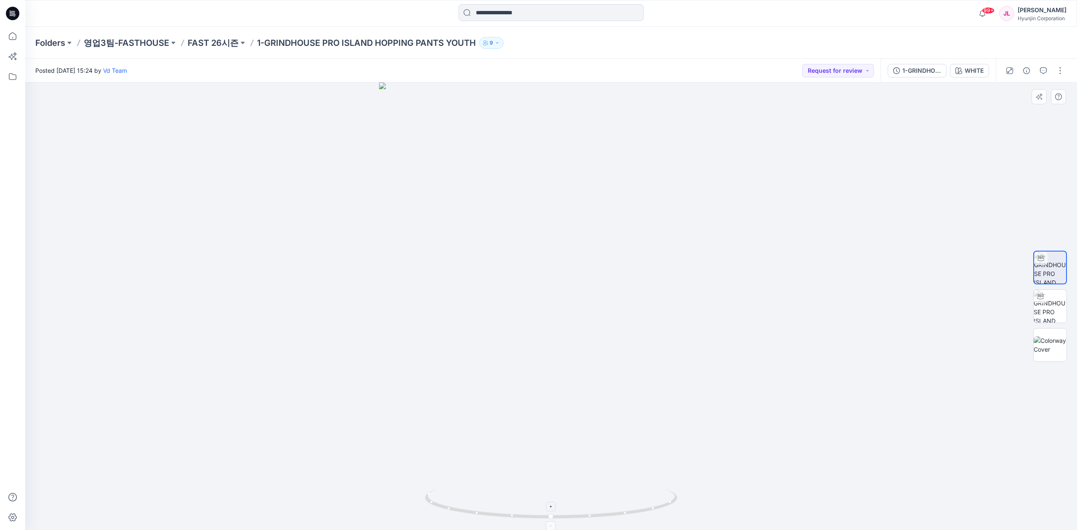
click at [560, 512] on icon at bounding box center [552, 505] width 254 height 32
drag, startPoint x: 601, startPoint y: 511, endPoint x: 700, endPoint y: 512, distance: 99.7
click at [700, 512] on div at bounding box center [551, 306] width 1052 height 448
drag, startPoint x: 602, startPoint y: 179, endPoint x: 593, endPoint y: 178, distance: 8.5
click at [601, 217] on div at bounding box center [551, 306] width 1052 height 448
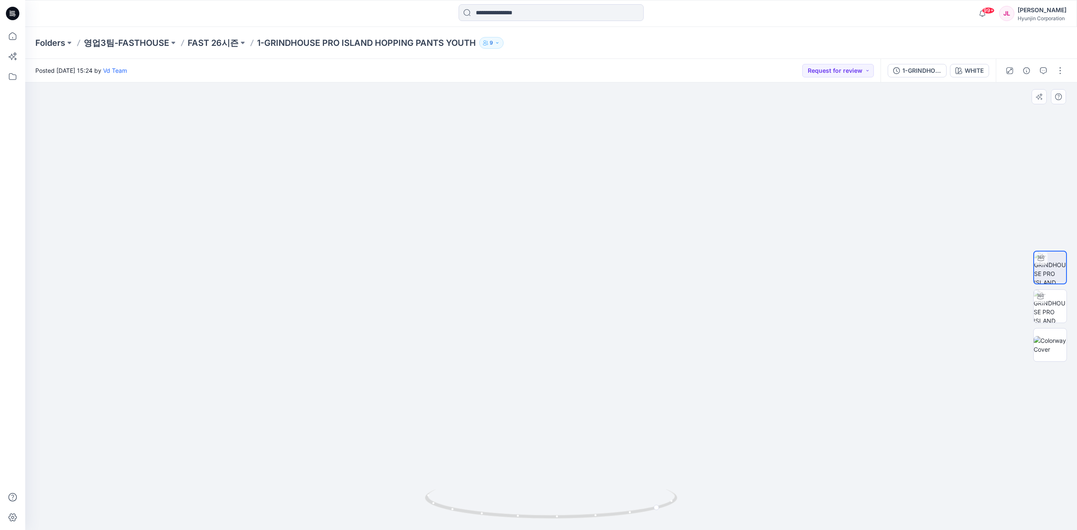
drag, startPoint x: 603, startPoint y: 151, endPoint x: 599, endPoint y: 250, distance: 98.5
click at [599, 216] on img at bounding box center [551, 213] width 631 height 634
drag, startPoint x: 599, startPoint y: 250, endPoint x: 599, endPoint y: 297, distance: 47.1
click at [599, 302] on img at bounding box center [551, 262] width 631 height 536
drag, startPoint x: 601, startPoint y: 130, endPoint x: 604, endPoint y: 165, distance: 35.5
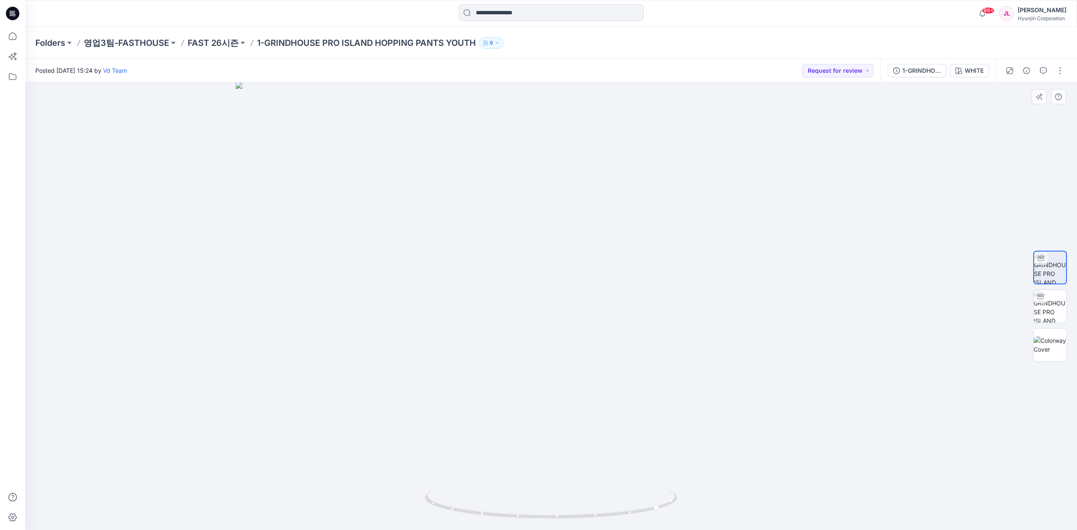
click at [604, 165] on img at bounding box center [551, 306] width 631 height 448
